Goal: Task Accomplishment & Management: Use online tool/utility

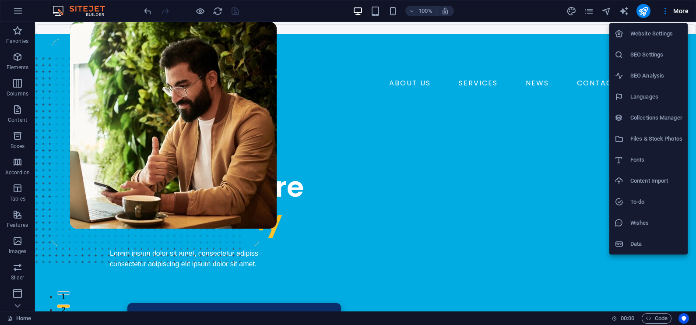
click at [611, 9] on div at bounding box center [348, 162] width 696 height 325
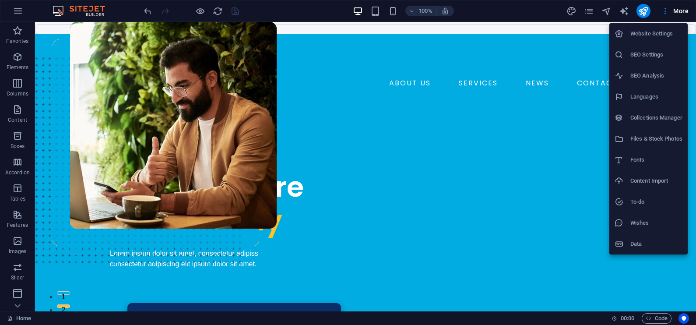
click at [630, 9] on div at bounding box center [348, 162] width 696 height 325
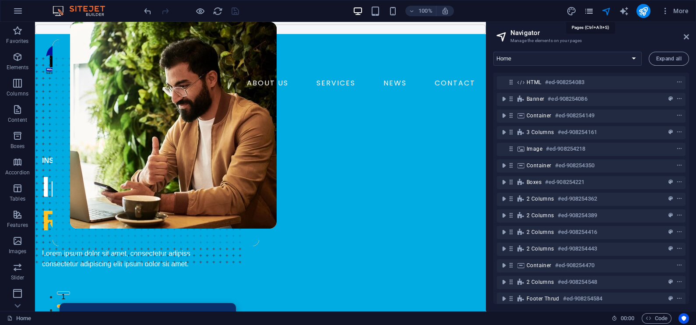
click at [587, 11] on icon "pages" at bounding box center [589, 11] width 10 height 10
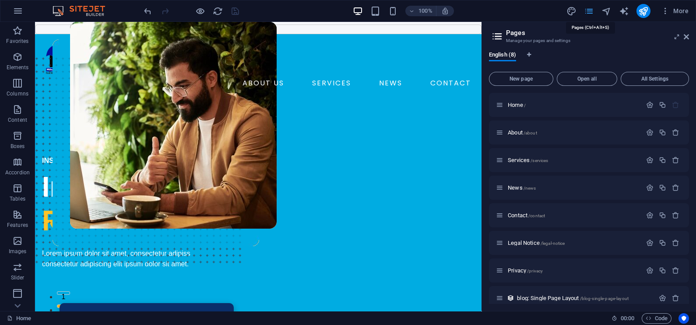
click at [587, 11] on icon "pages" at bounding box center [589, 11] width 10 height 10
click at [567, 9] on span "design" at bounding box center [572, 11] width 11 height 10
select select "600"
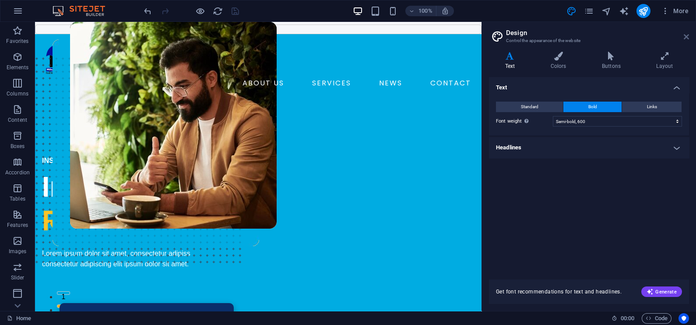
click at [687, 37] on icon at bounding box center [686, 36] width 5 height 7
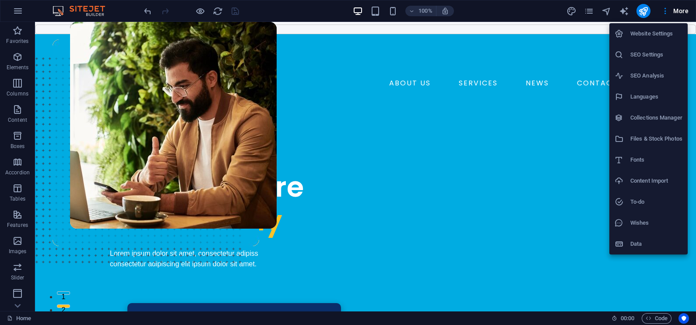
click at [619, 33] on icon at bounding box center [619, 33] width 9 height 9
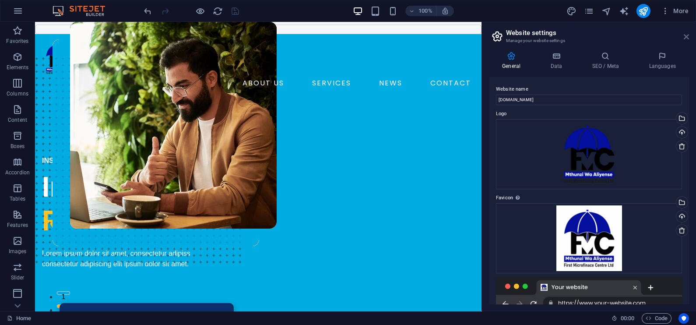
click at [685, 33] on icon at bounding box center [686, 36] width 5 height 7
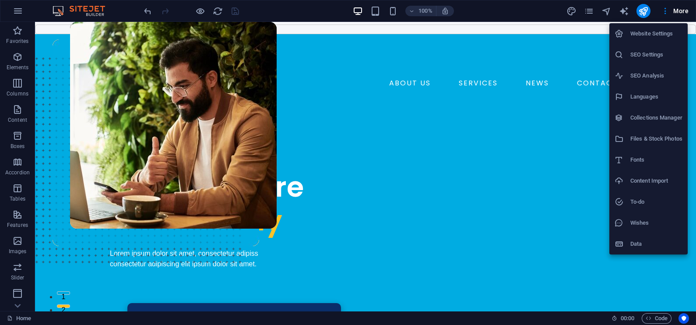
click at [365, 86] on div at bounding box center [348, 162] width 696 height 325
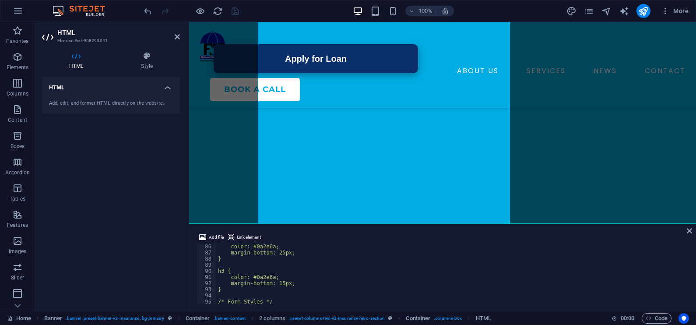
scroll to position [522, 0]
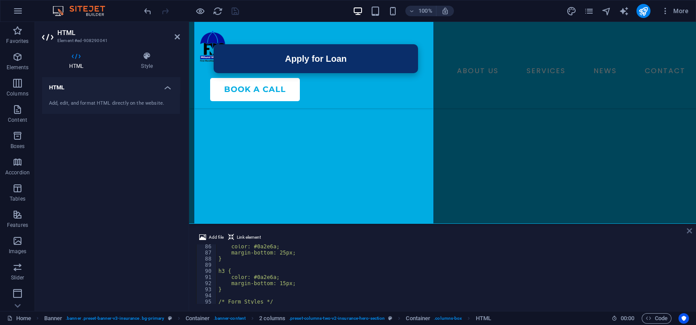
click at [690, 233] on icon at bounding box center [689, 230] width 5 height 7
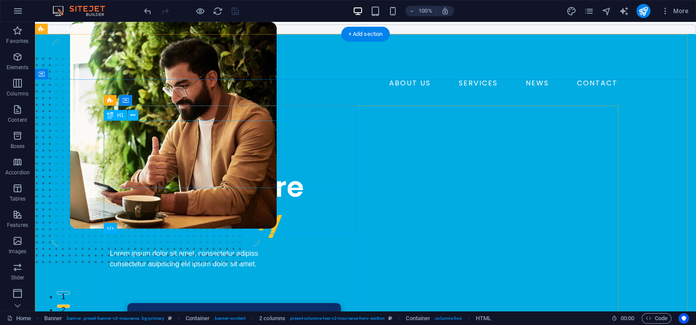
scroll to position [0, 0]
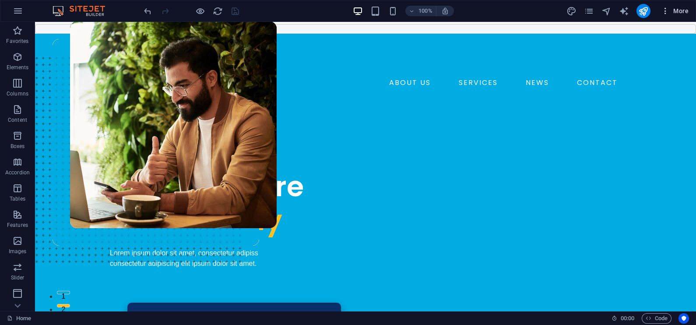
drag, startPoint x: 637, startPoint y: 9, endPoint x: 670, endPoint y: 9, distance: 32.4
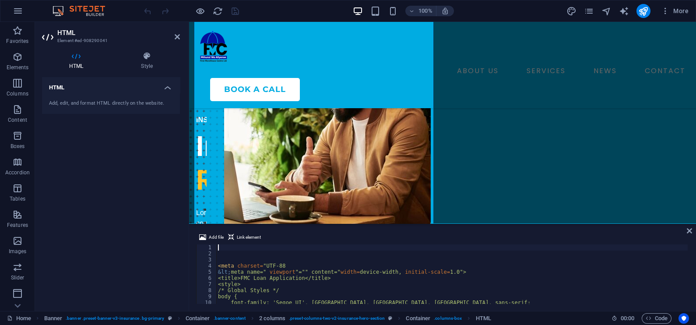
scroll to position [218, 0]
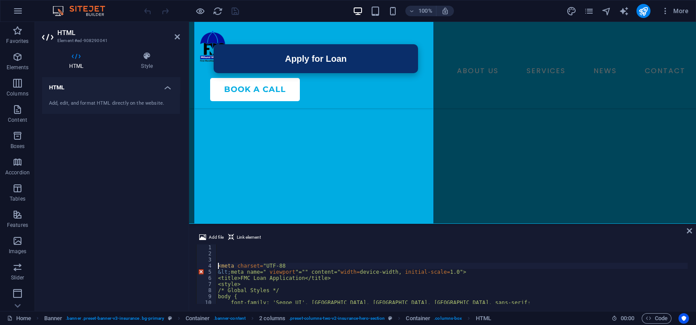
click at [218, 265] on div "< meta charset = "UTF-88 &lt; meta name=" viewport "="" content=" width = devic…" at bounding box center [452, 280] width 472 height 72
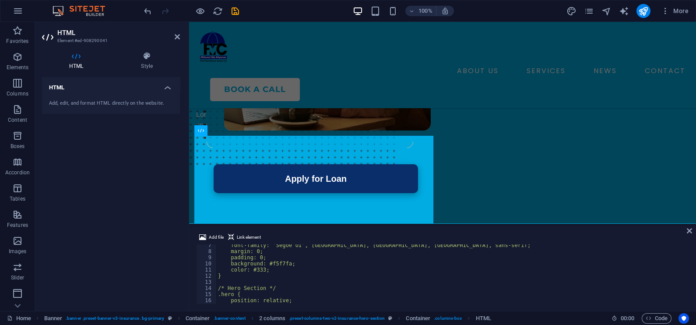
scroll to position [38, 0]
type textarea "}"
click at [285, 276] on div "font-family: 'Segoe UI', Tahoma, Geneva, Verdana, sans-serif; margin: 0; paddin…" at bounding box center [452, 279] width 472 height 72
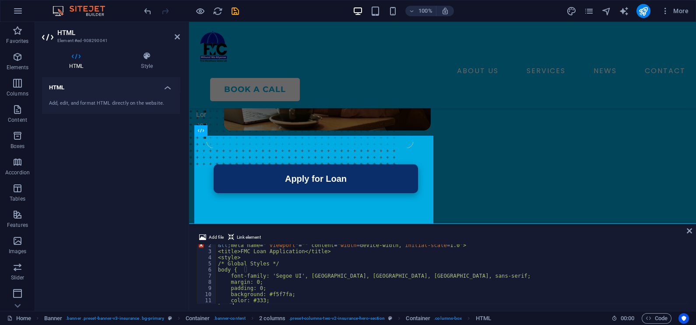
scroll to position [9, 0]
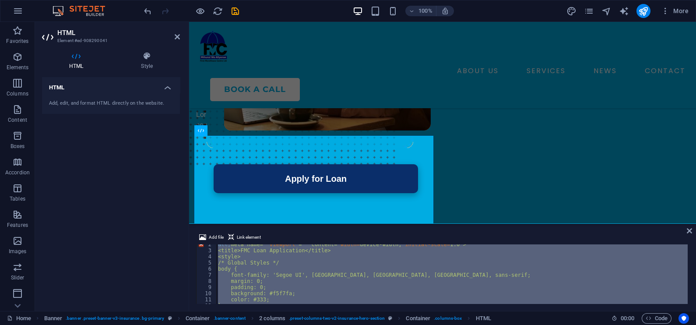
click at [306, 280] on div "&lt; meta name=" viewport "="" content=" width = device-width, initial-scale = …" at bounding box center [452, 274] width 472 height 60
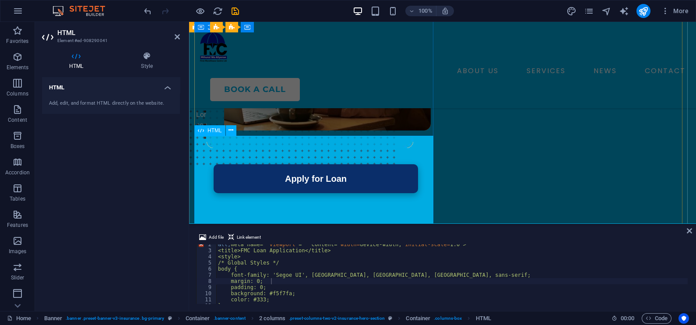
click at [274, 171] on div "FMC Loan Application Apply for Loan × Loan Application Form Step 1: Personal In…" at bounding box center [316, 251] width 240 height 213
type textarea "}"
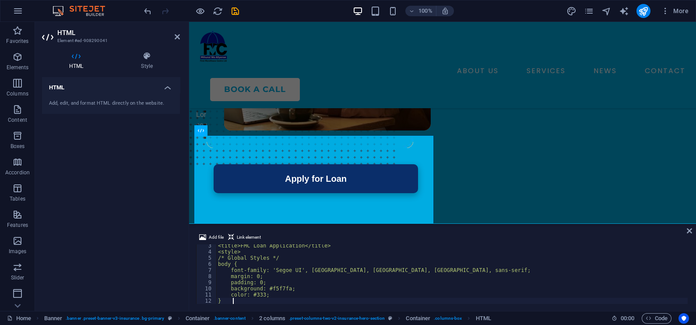
scroll to position [14, 0]
click at [297, 304] on div "<title>FMC Loan Application</title> <style> /* Global Styles */ body { font-fam…" at bounding box center [452, 279] width 472 height 72
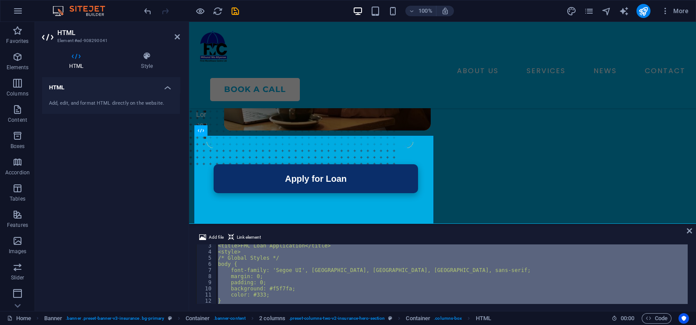
paste textarea
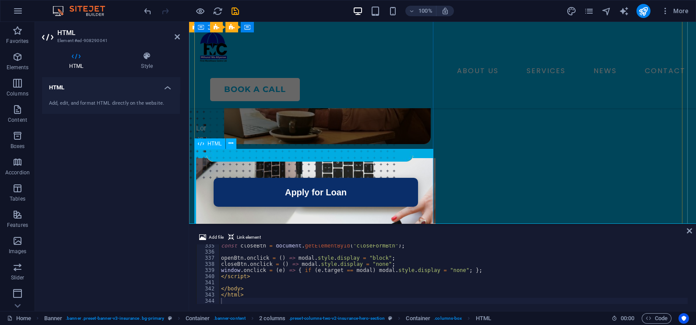
scroll to position [85, 0]
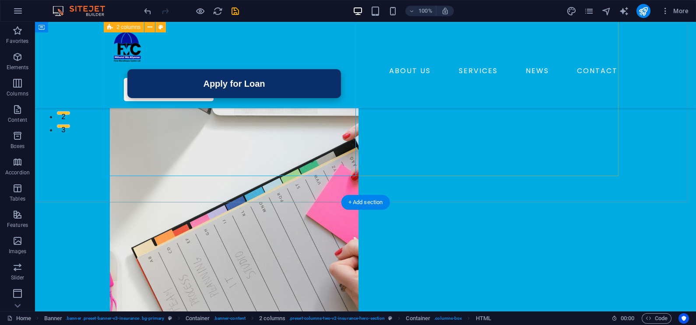
scroll to position [0, 0]
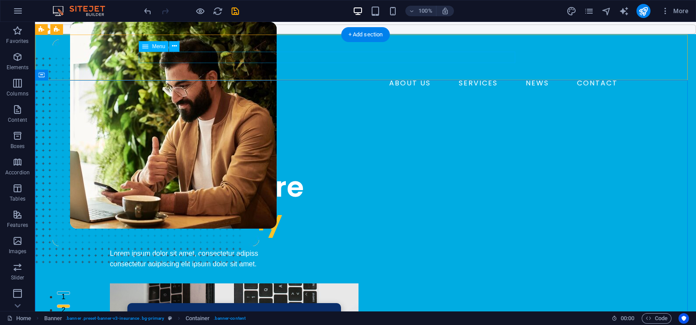
click at [301, 76] on nav "ABOUT US SERVICES NEWS CONTACT" at bounding box center [366, 83] width 512 height 14
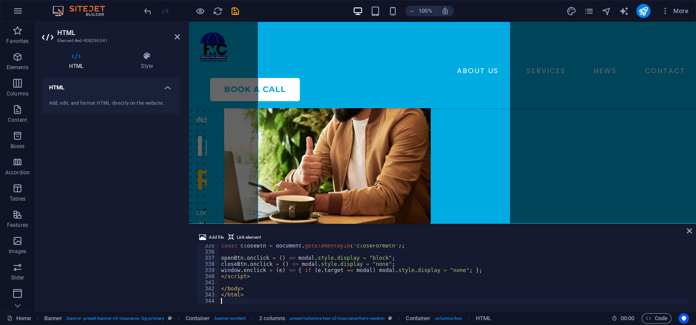
click at [200, 268] on div "339" at bounding box center [209, 270] width 24 height 6
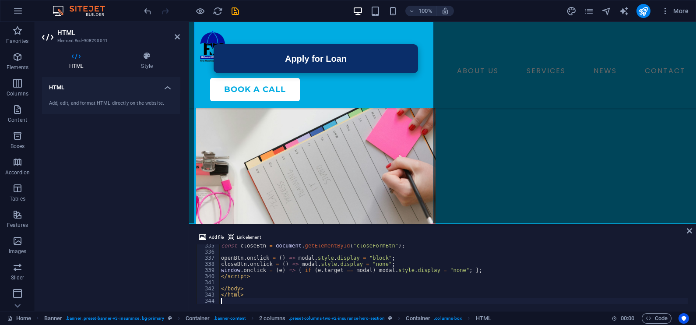
click at [257, 274] on div "const closeBtn = document . getElementById ( "closeFormBtn" ) ; openBtn . oncli…" at bounding box center [462, 278] width 487 height 71
type textarea "</html>"
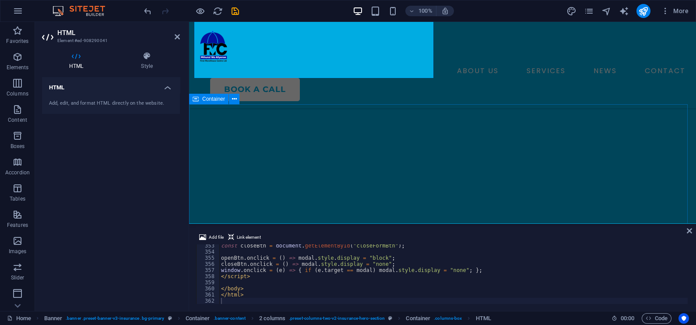
scroll to position [369, 0]
click at [692, 232] on icon at bounding box center [689, 230] width 5 height 7
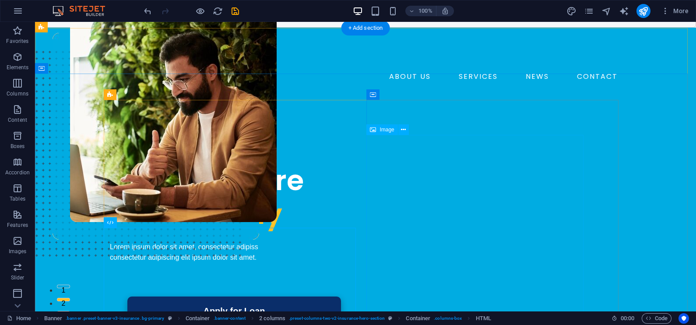
scroll to position [6, 0]
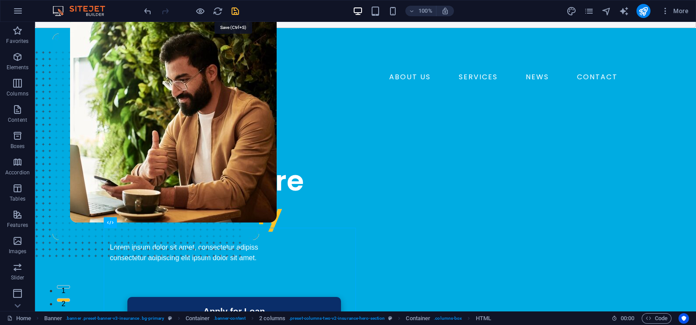
click at [230, 12] on icon "save" at bounding box center [235, 11] width 10 height 10
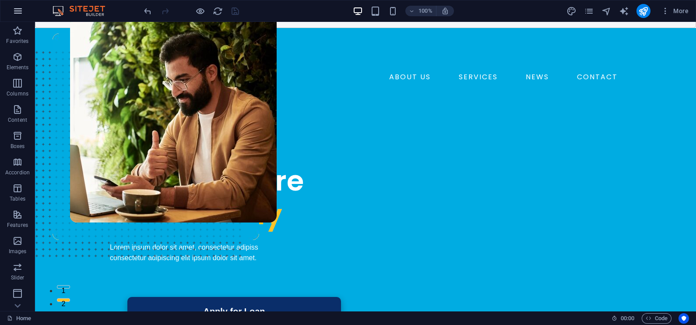
click at [16, 9] on icon "button" at bounding box center [18, 11] width 11 height 11
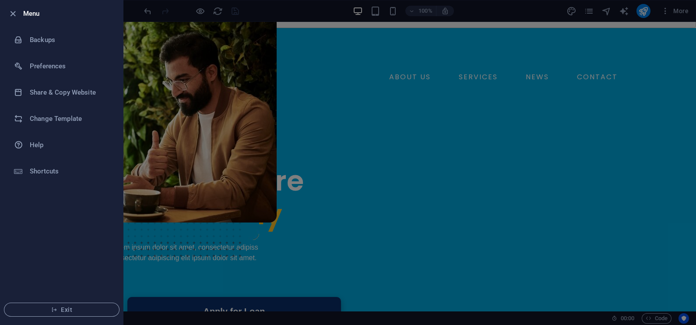
click at [209, 70] on div at bounding box center [348, 162] width 696 height 325
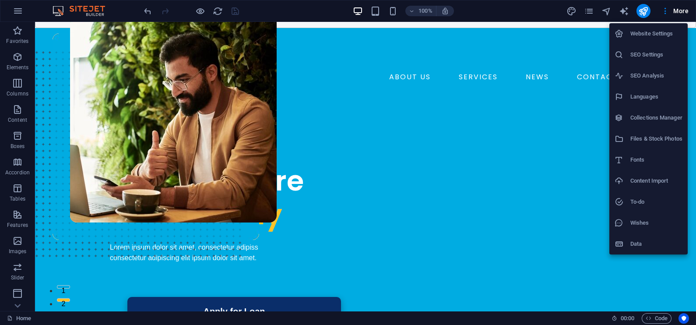
click at [208, 190] on div at bounding box center [348, 162] width 696 height 325
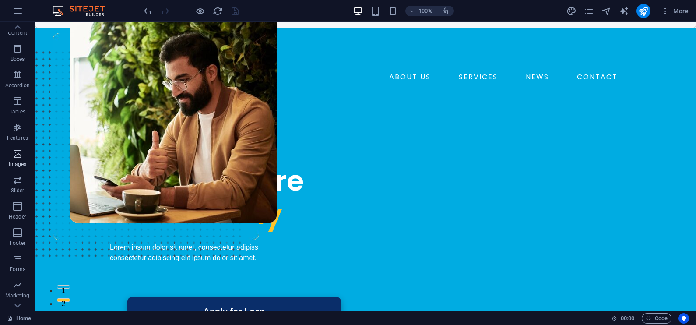
scroll to position [105, 0]
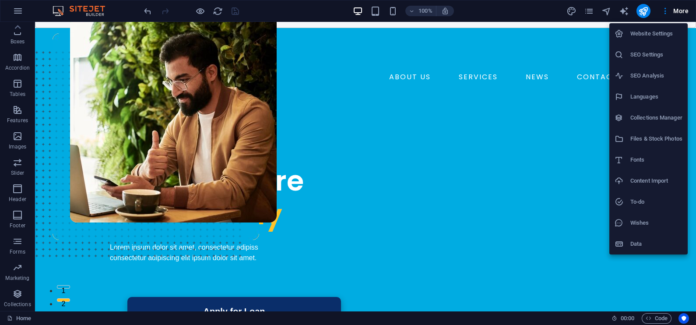
click at [590, 13] on div at bounding box center [348, 162] width 696 height 325
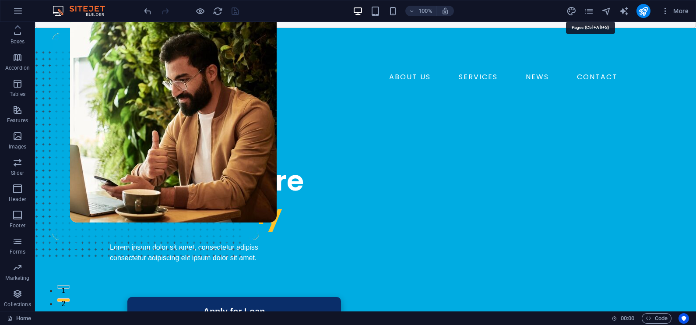
click at [590, 13] on icon "pages" at bounding box center [589, 11] width 10 height 10
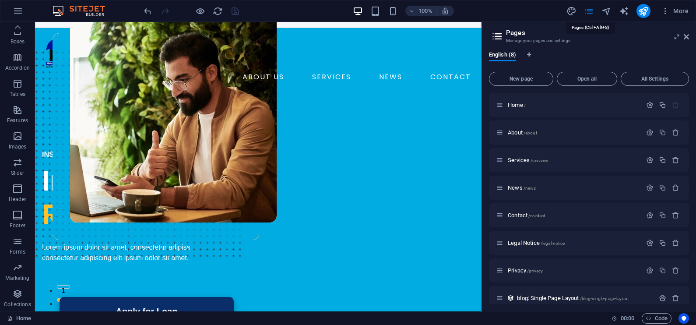
click at [590, 13] on icon "pages" at bounding box center [589, 11] width 10 height 10
click at [687, 35] on icon at bounding box center [686, 36] width 5 height 7
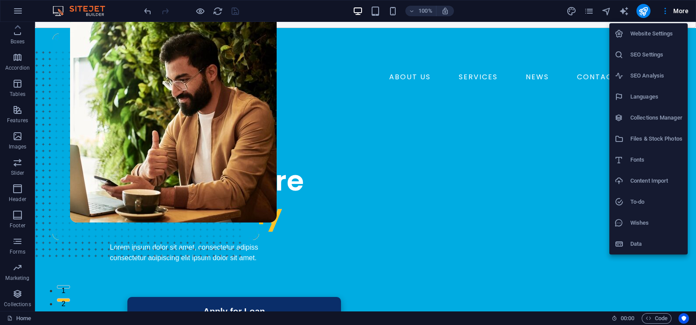
click at [683, 9] on div at bounding box center [348, 162] width 696 height 325
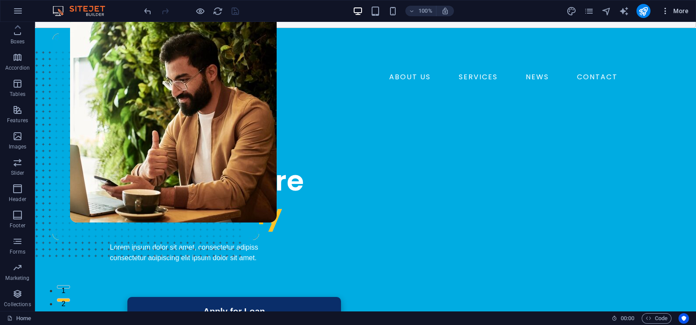
click at [0, 0] on span "More" at bounding box center [0, 0] width 0 height 0
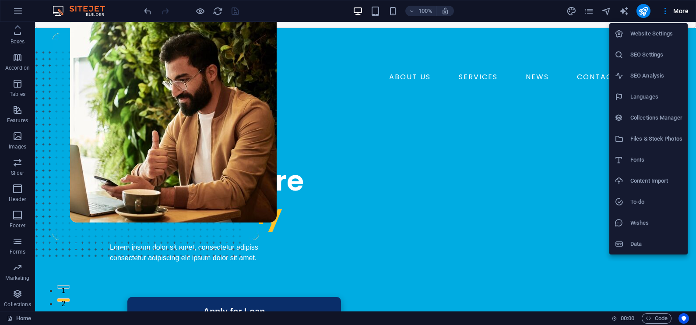
click at [628, 32] on div at bounding box center [623, 33] width 16 height 9
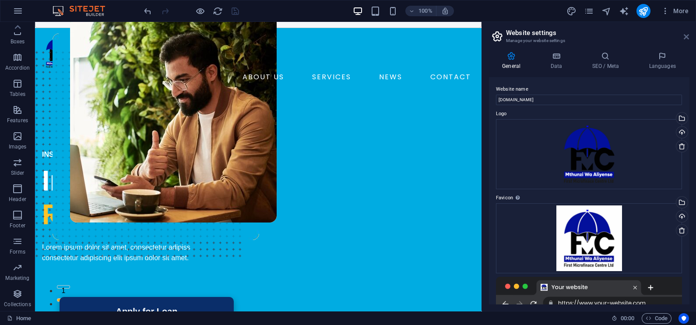
click at [688, 35] on icon at bounding box center [686, 36] width 5 height 7
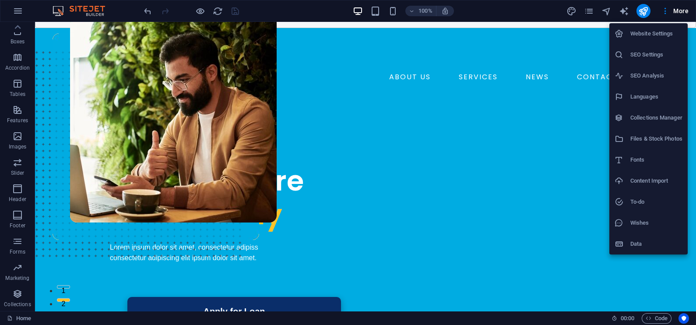
click at [336, 54] on div at bounding box center [348, 162] width 696 height 325
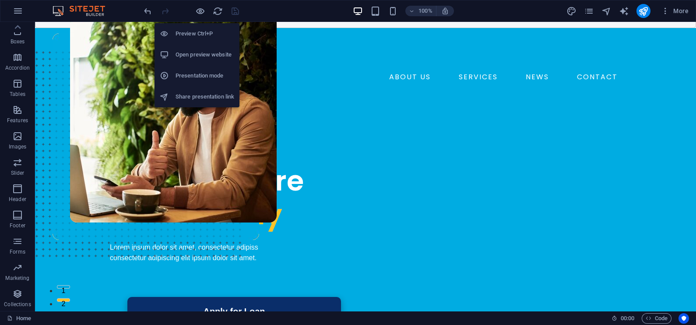
click at [197, 57] on h6 "Open preview website" at bounding box center [205, 54] width 59 height 11
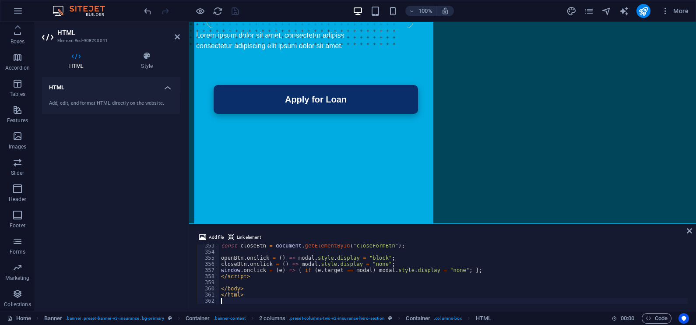
click at [219, 252] on div "354" at bounding box center [209, 252] width 24 height 6
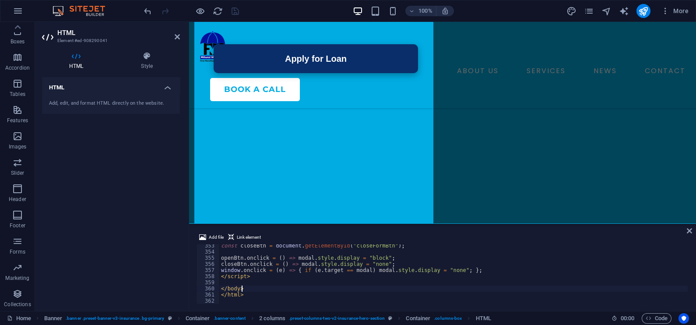
click at [250, 290] on div "const closeBtn = document . getElementById ( "closeFormBtn" ) ; openBtn . oncli…" at bounding box center [453, 279] width 469 height 72
type textarea "</html>"
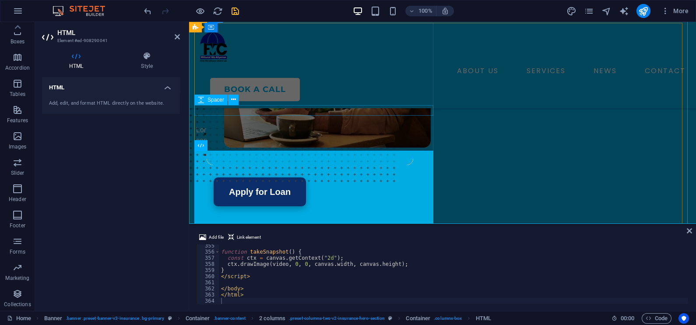
scroll to position [82, 0]
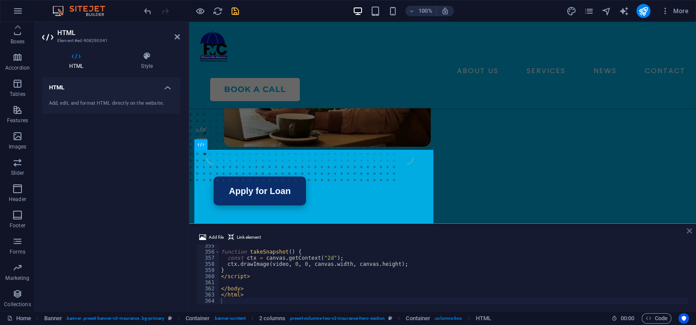
click at [691, 230] on icon at bounding box center [689, 230] width 5 height 7
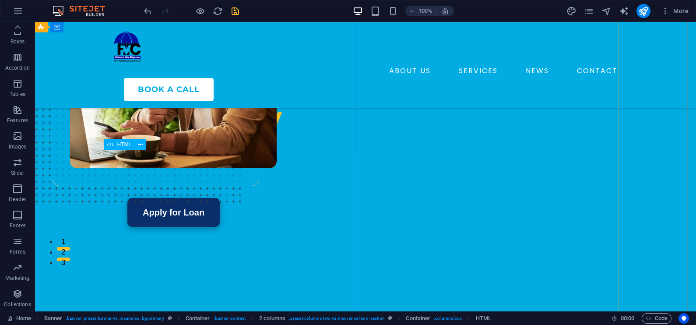
scroll to position [0, 0]
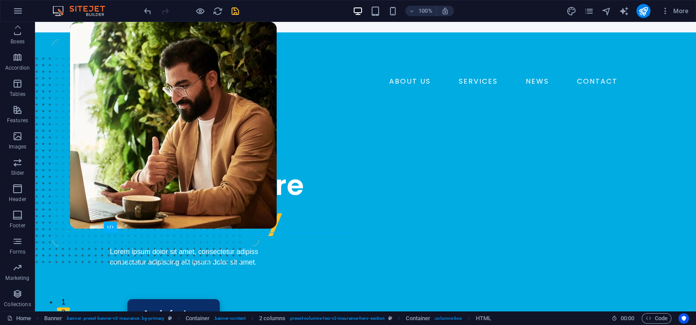
click at [237, 10] on span "save" at bounding box center [235, 11] width 11 height 10
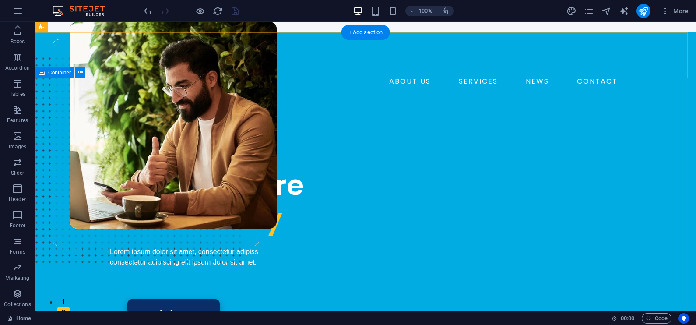
scroll to position [12, 0]
